Goal: Obtain resource: Obtain resource

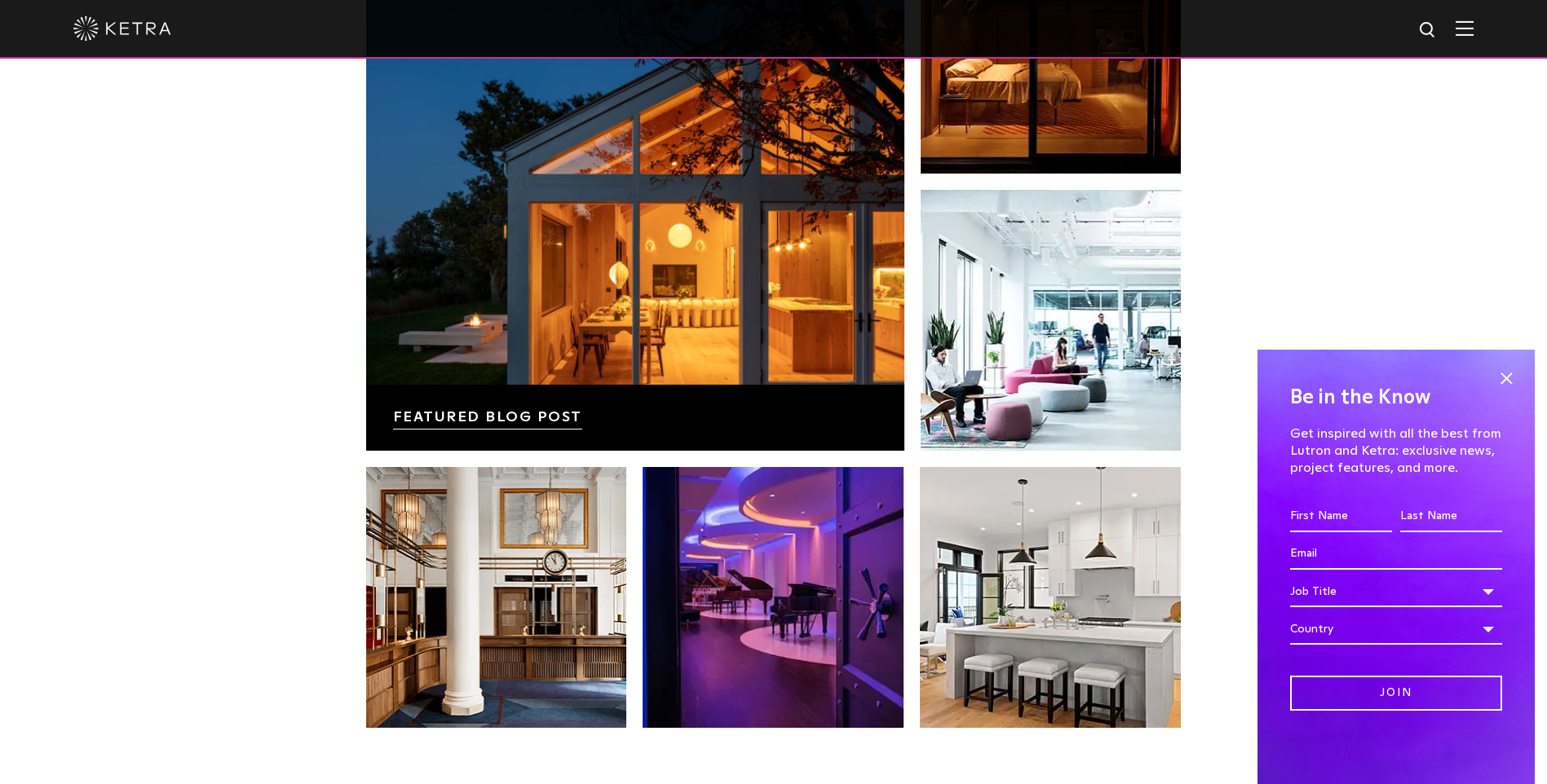
scroll to position [2873, 0]
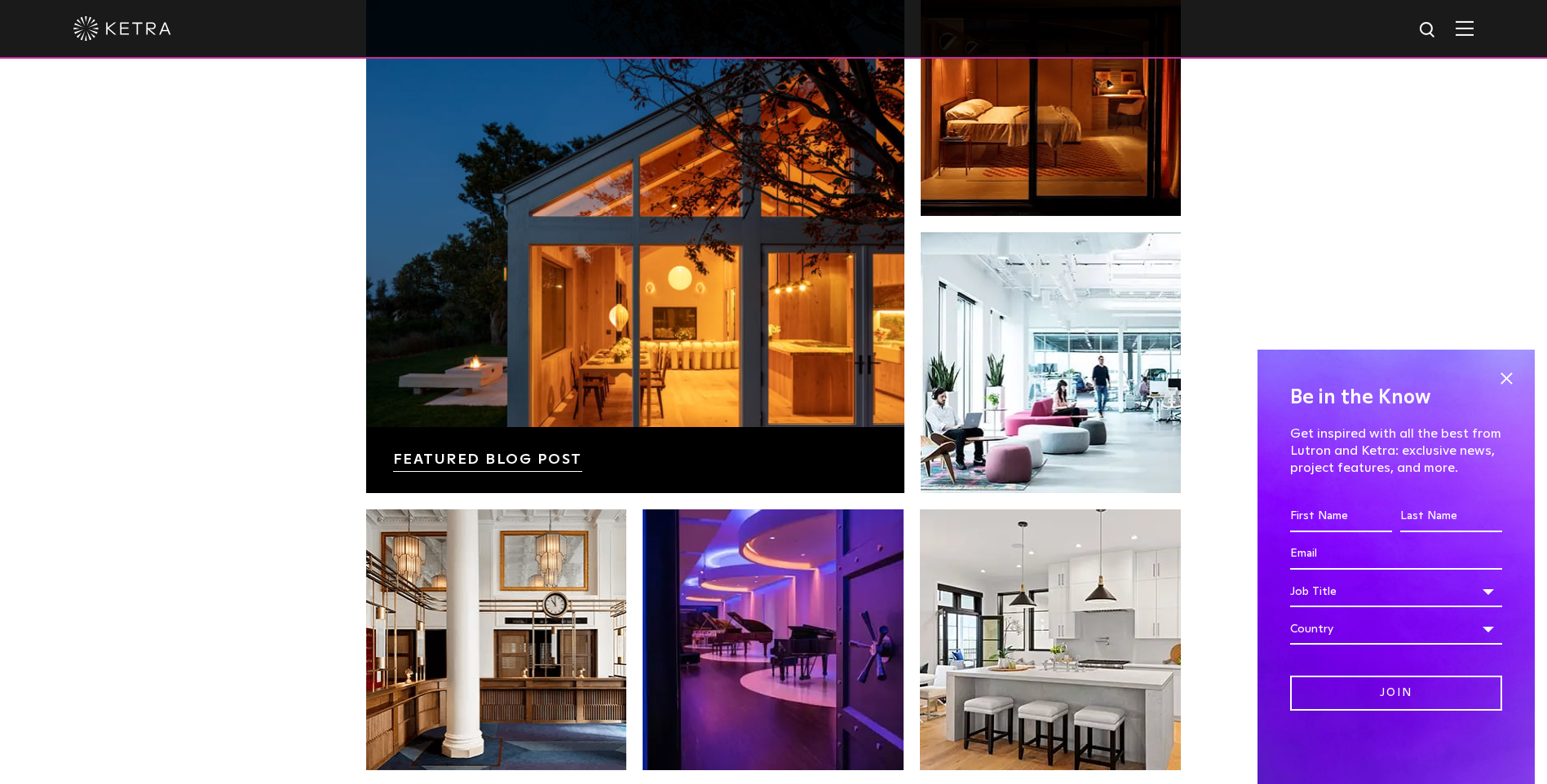
click at [1473, 29] on img at bounding box center [1463, 28] width 18 height 15
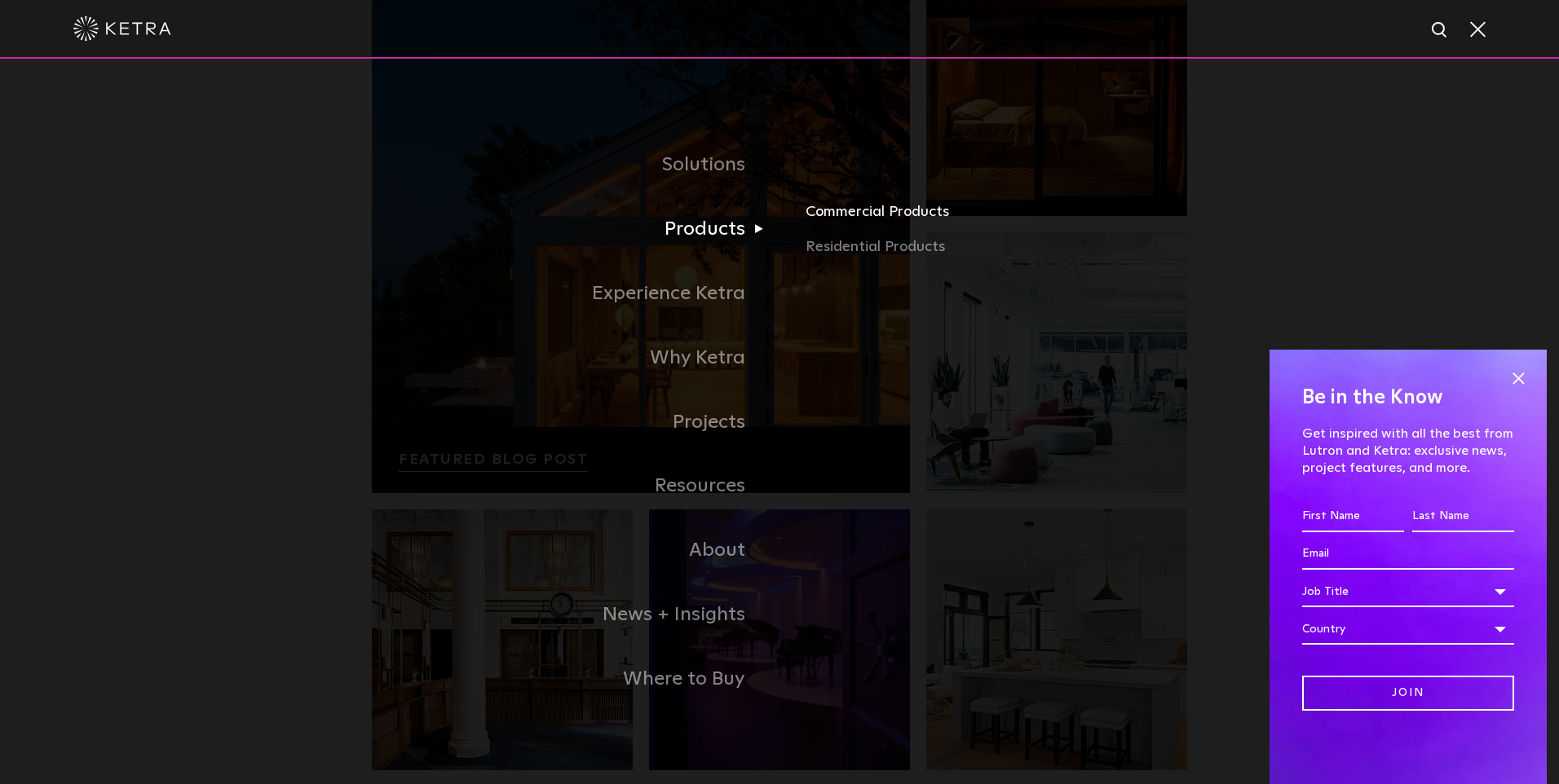
click at [857, 218] on link "Commercial Products" at bounding box center [996, 218] width 381 height 36
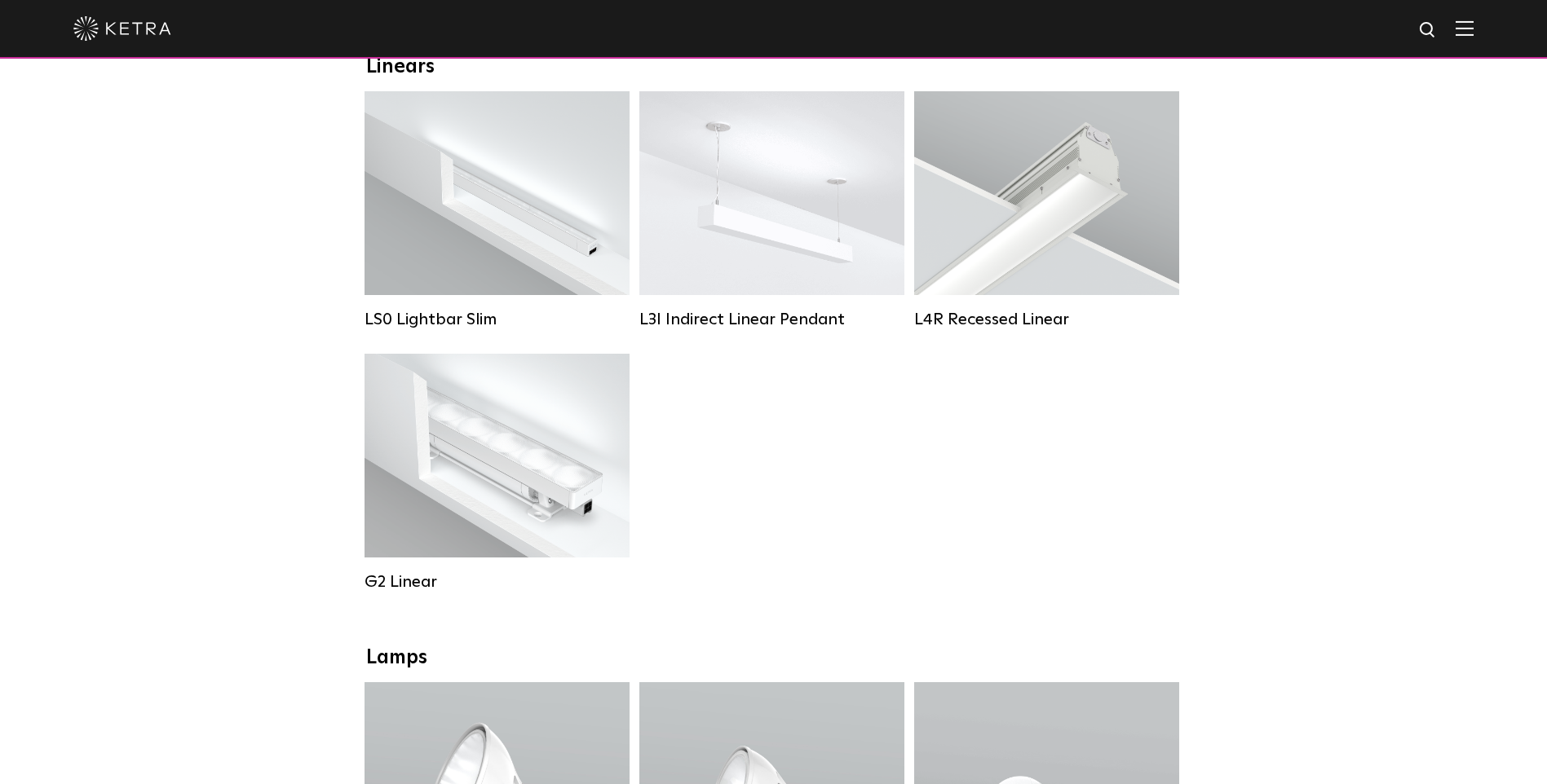
scroll to position [571, 0]
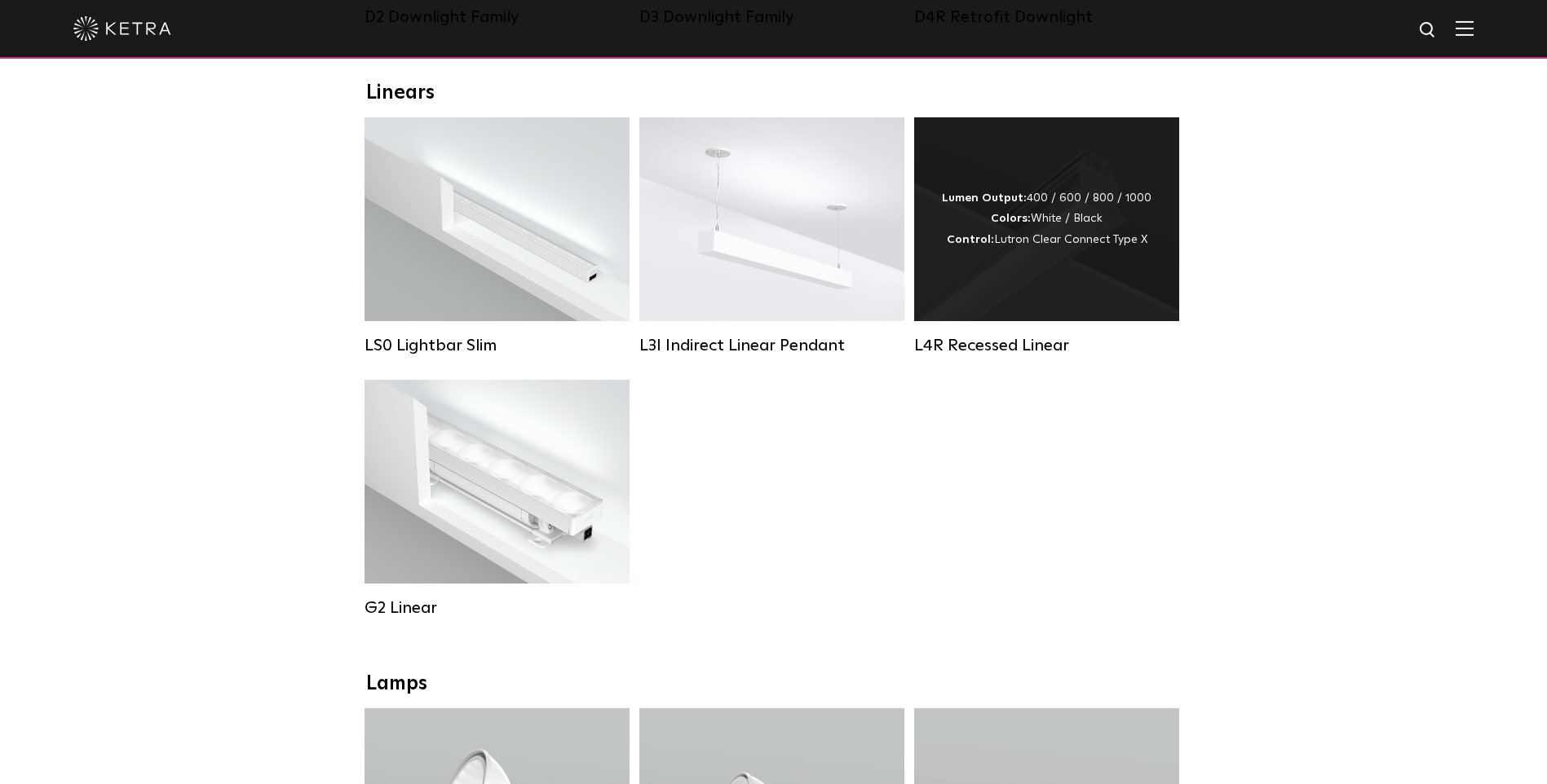
click at [1000, 321] on div "Lumen Output: 400 / 600 / 800 / 1000 Colors: White / Black Control: Lutron Clea…" at bounding box center [1046, 219] width 265 height 204
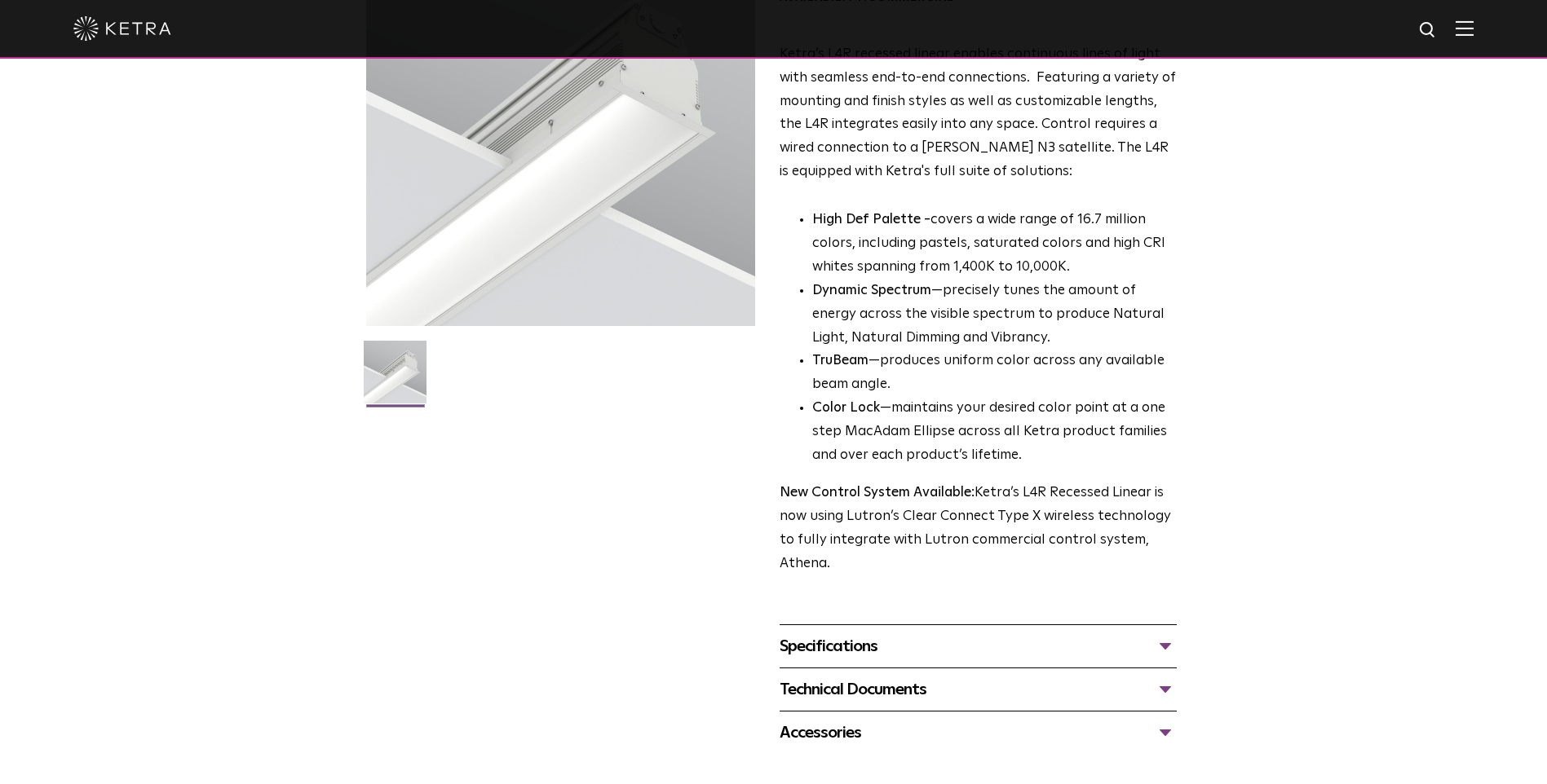
scroll to position [367, 0]
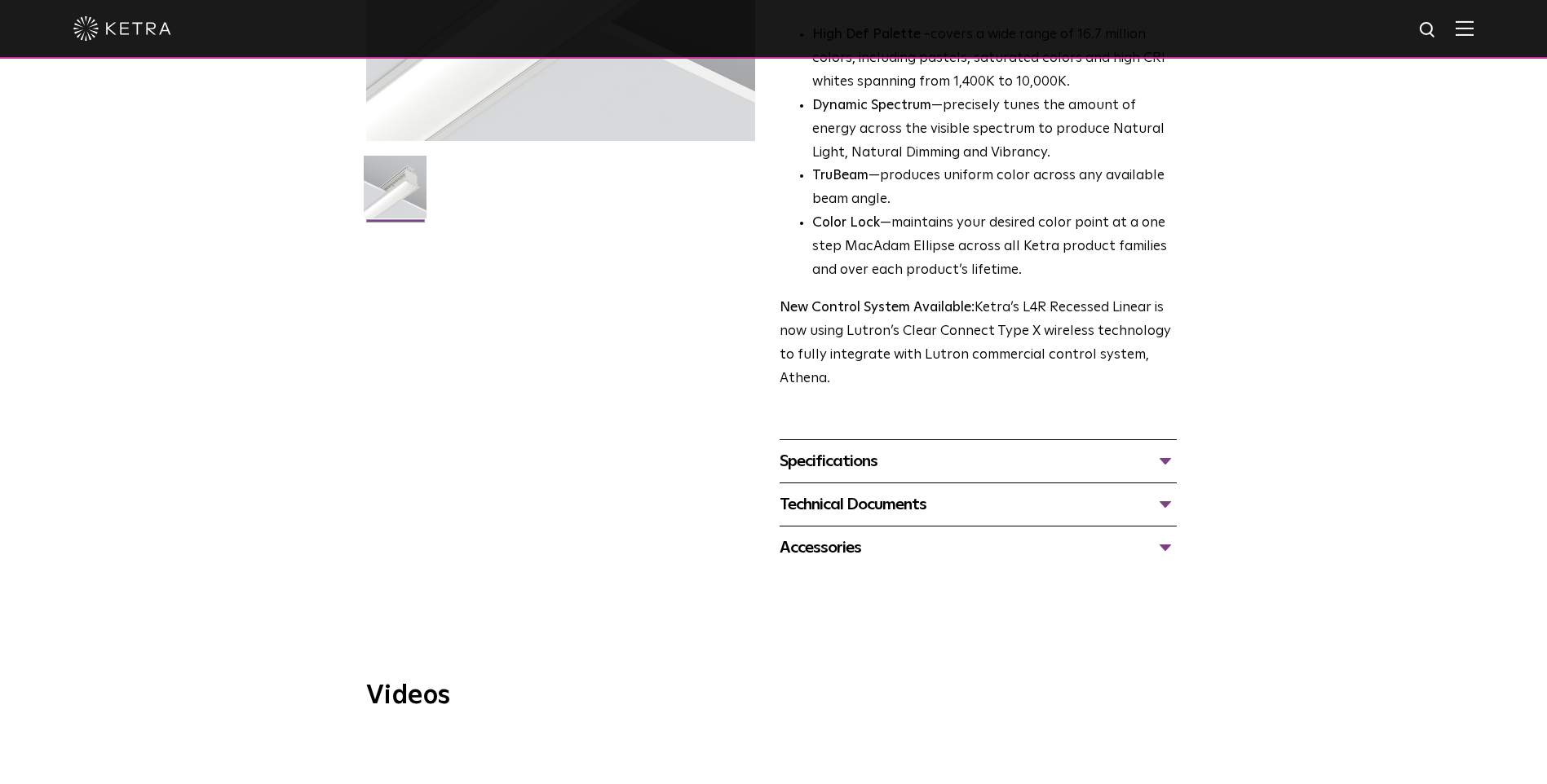
click at [876, 463] on div "Specifications" at bounding box center [978, 461] width 397 height 26
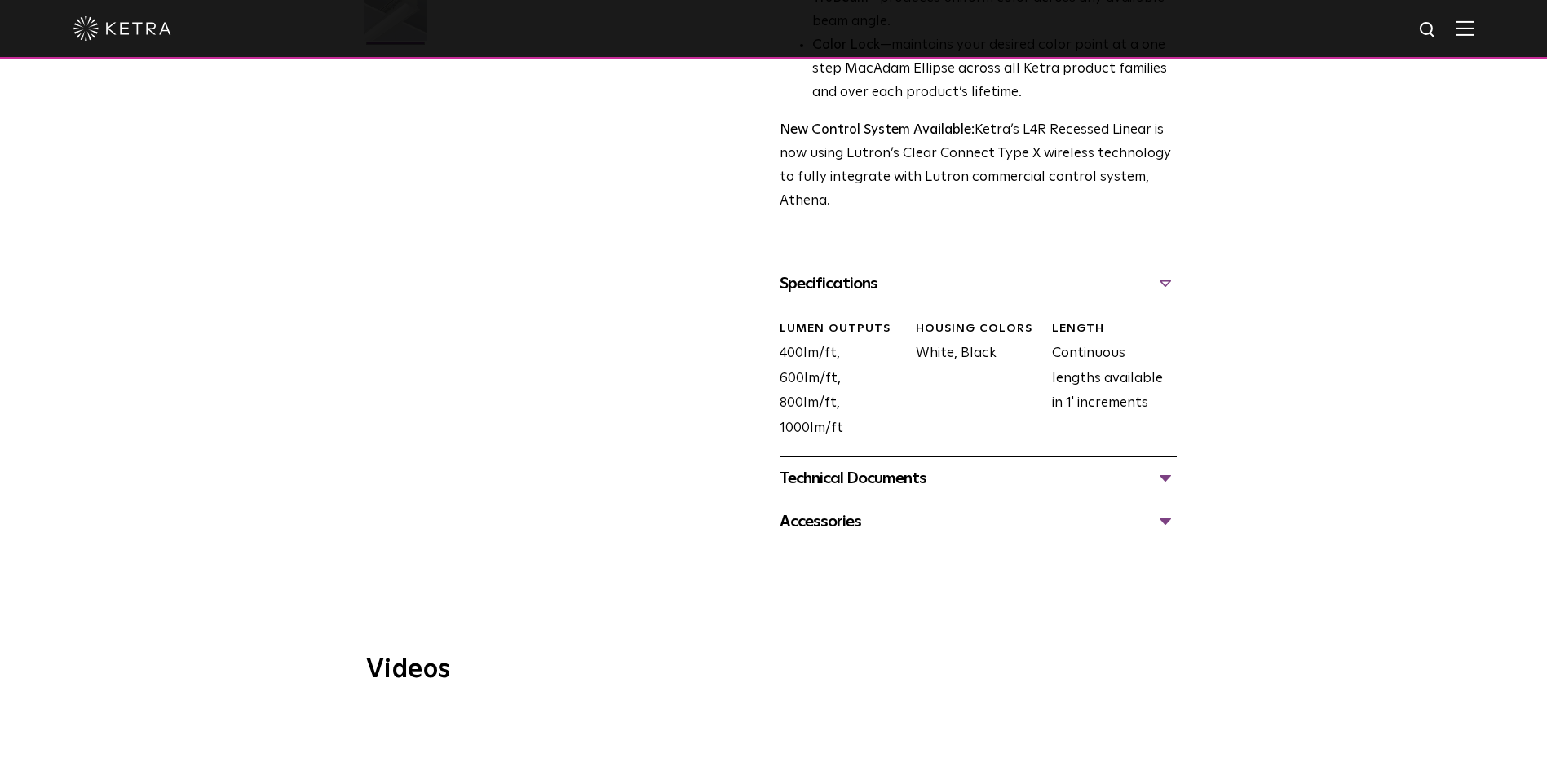
scroll to position [550, 0]
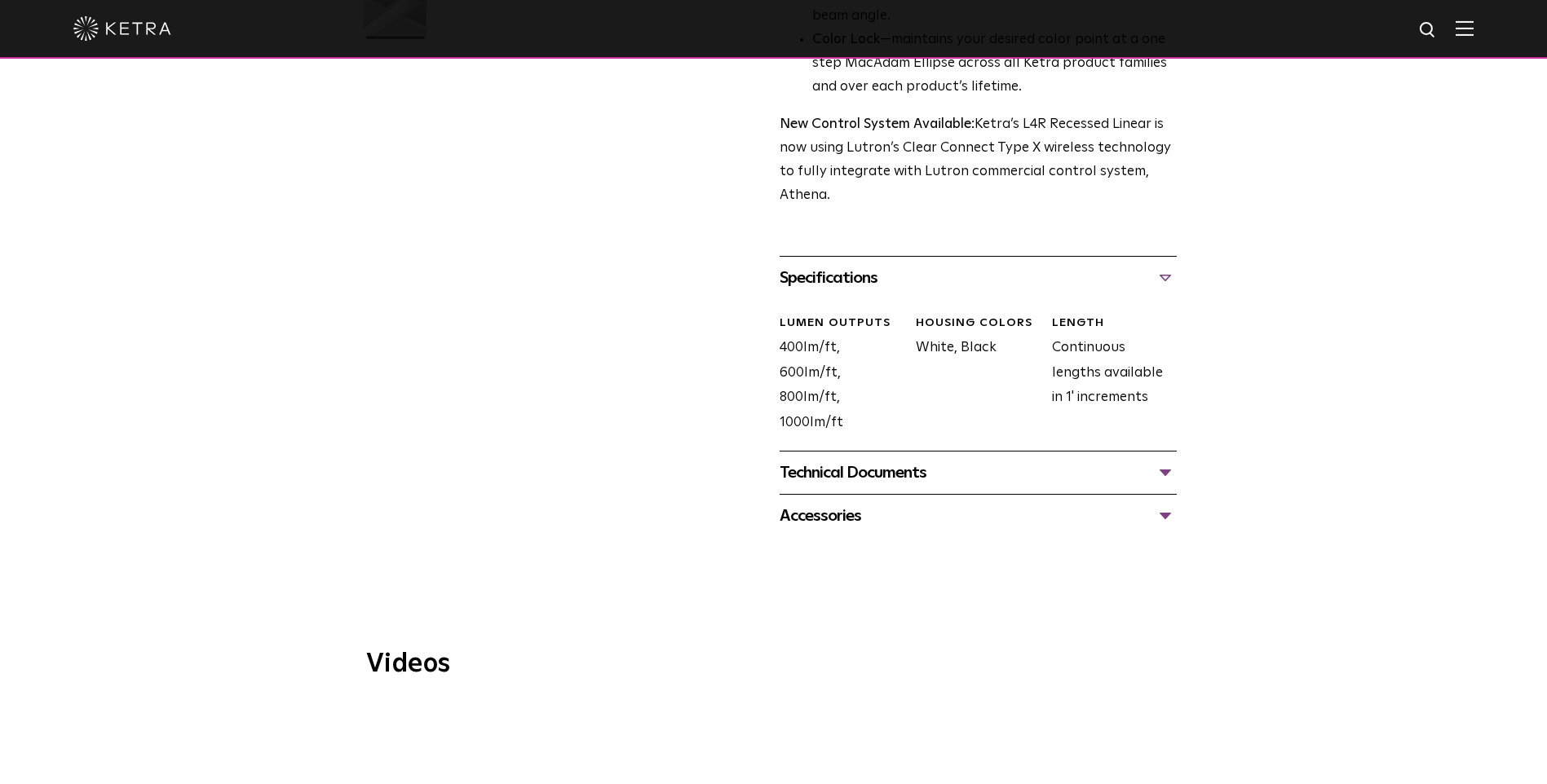
click at [863, 482] on div "Technical Documents" at bounding box center [978, 473] width 397 height 26
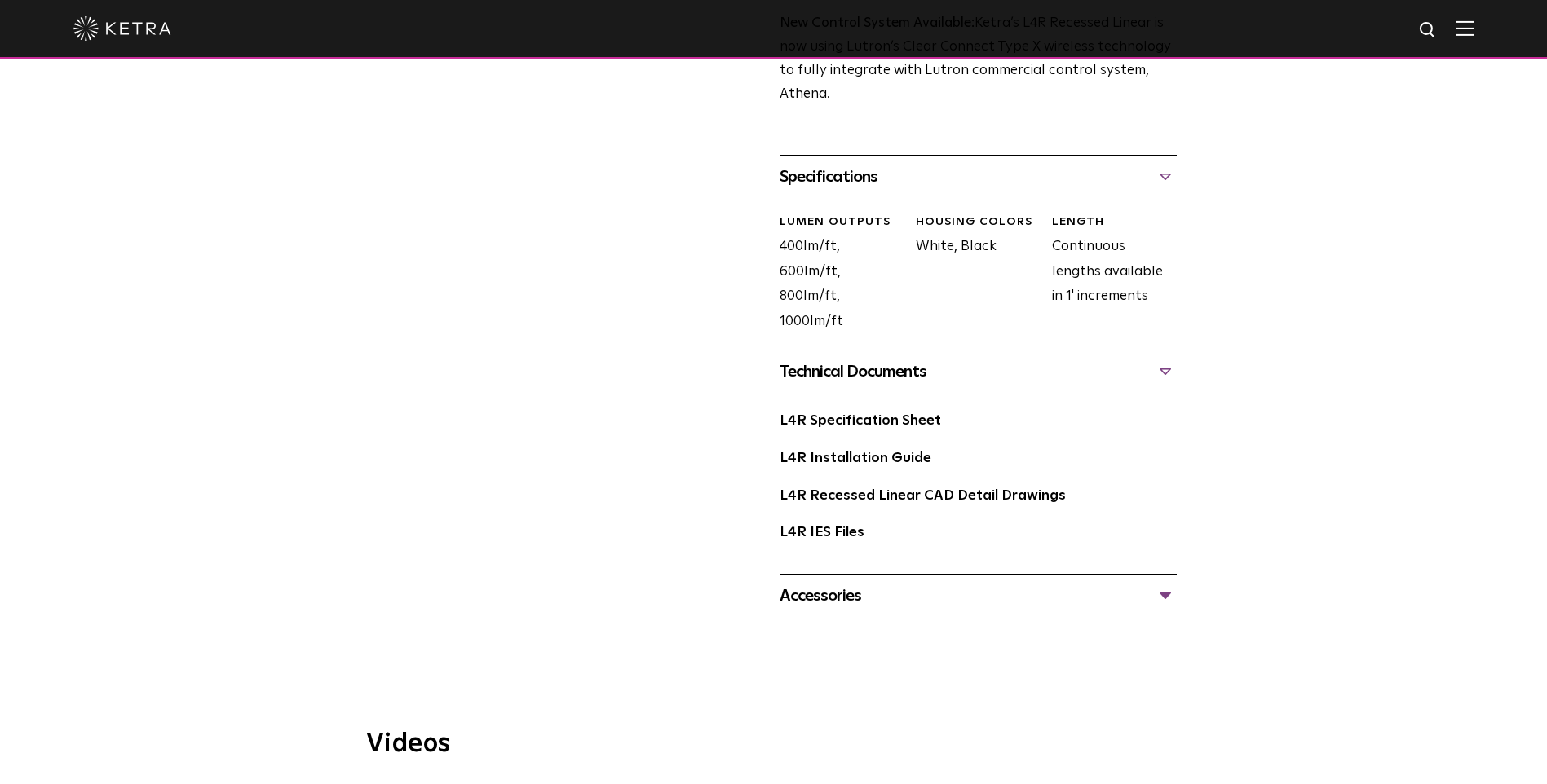
scroll to position [652, 0]
click at [849, 424] on link "L4R Specification Sheet" at bounding box center [860, 420] width 162 height 14
